Goal: Task Accomplishment & Management: Use online tool/utility

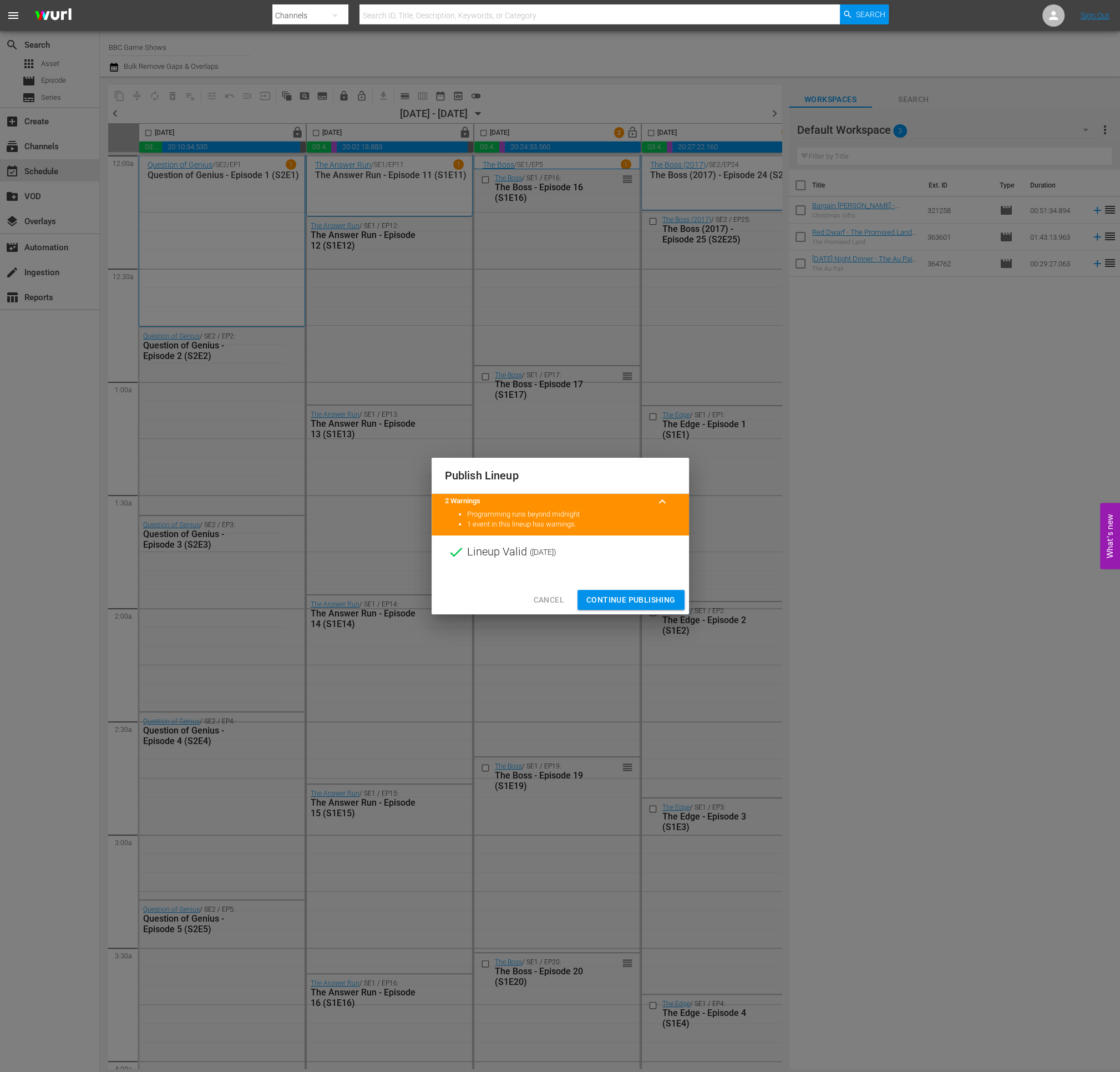
click at [609, 599] on span "Continue Publishing" at bounding box center [631, 600] width 89 height 14
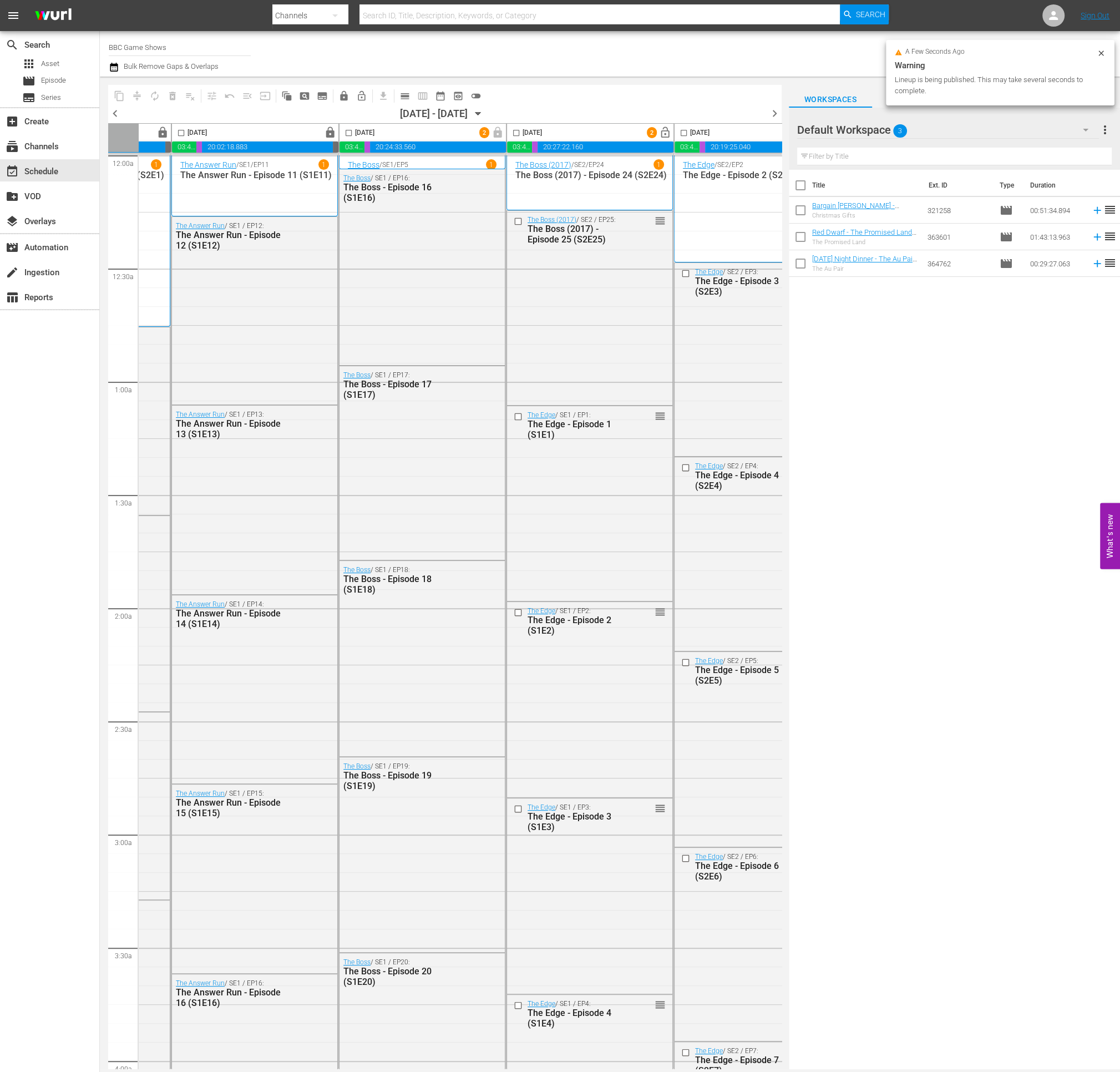
scroll to position [0, 139]
click at [660, 133] on span "lock_open" at bounding box center [662, 133] width 13 height 13
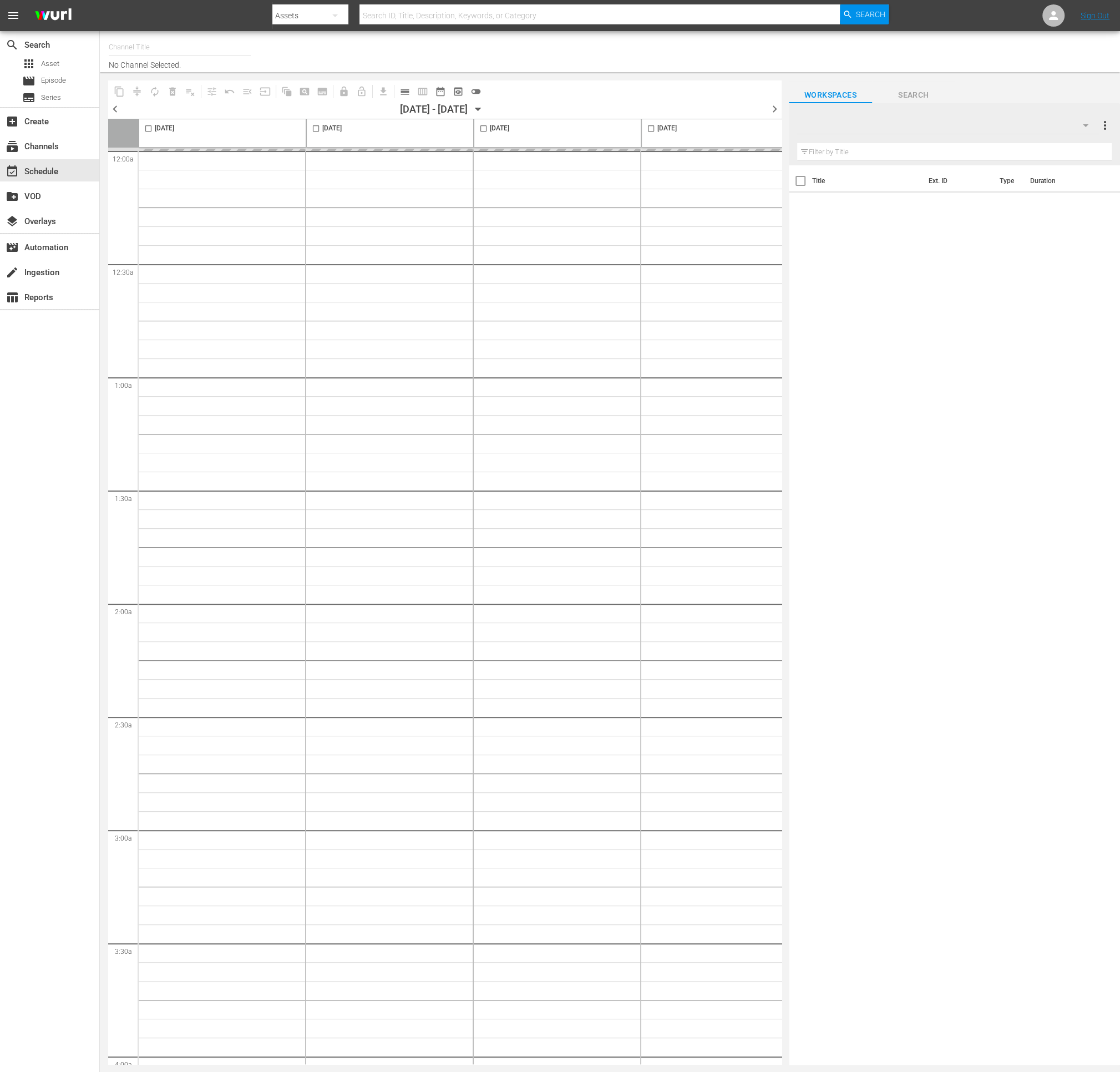
type input "BBC Game Shows (1573)"
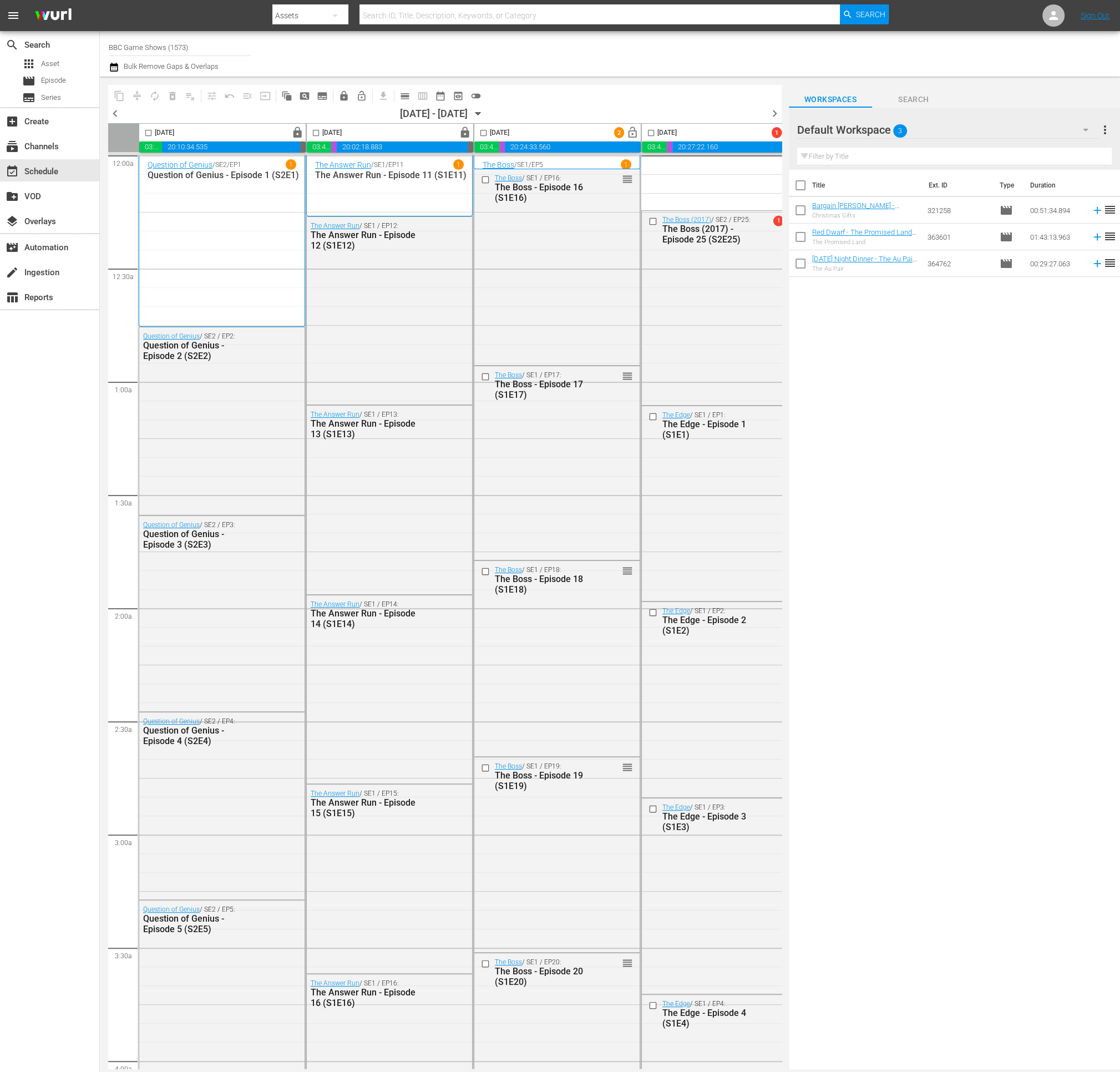
click at [631, 134] on span "lock_open" at bounding box center [633, 133] width 13 height 13
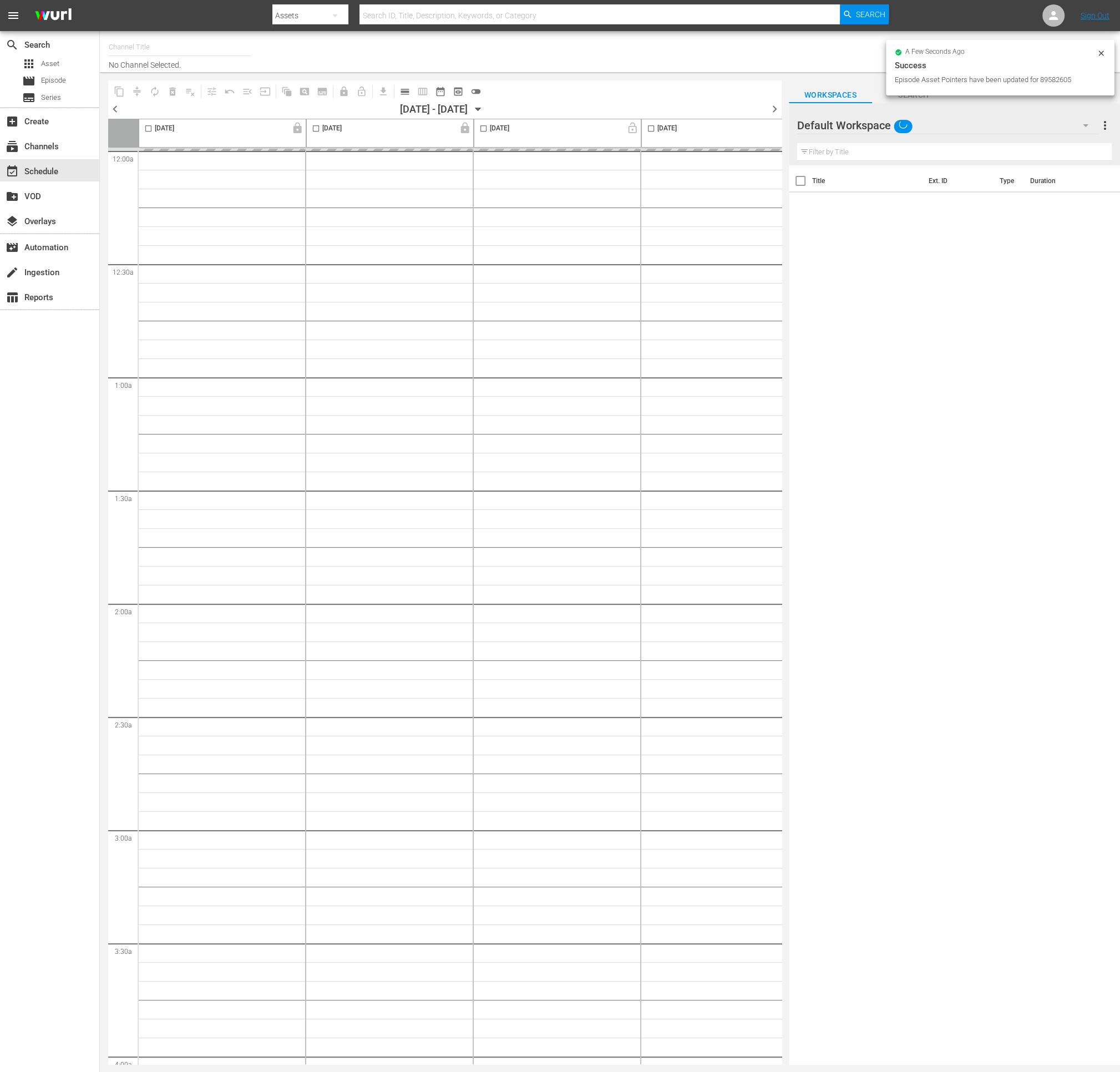
type input "BBC Game Shows (1573)"
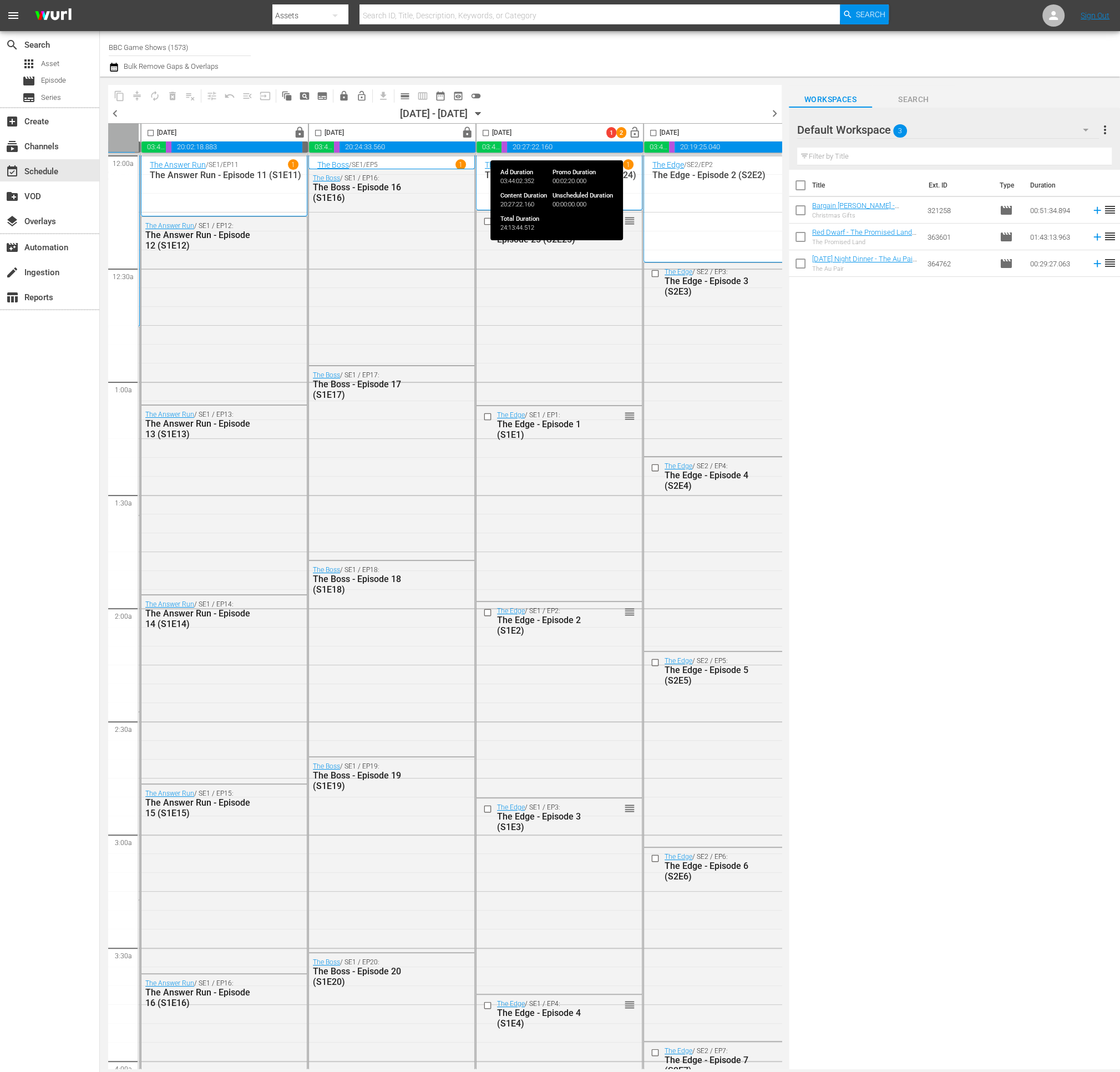
scroll to position [0, 167]
click at [627, 133] on span "lock_open" at bounding box center [634, 133] width 13 height 13
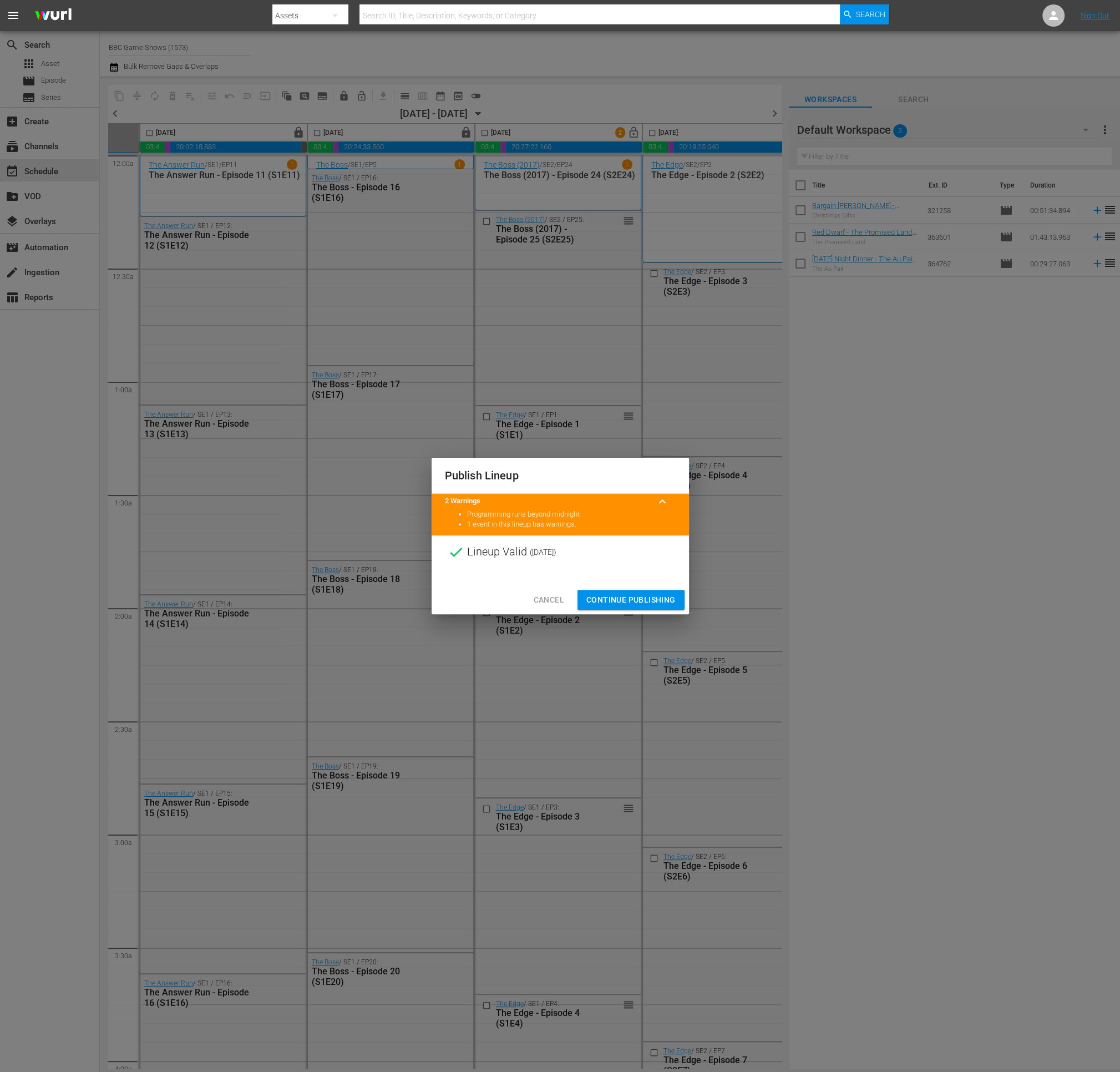
click at [655, 600] on span "Continue Publishing" at bounding box center [631, 600] width 89 height 14
